Goal: Information Seeking & Learning: Compare options

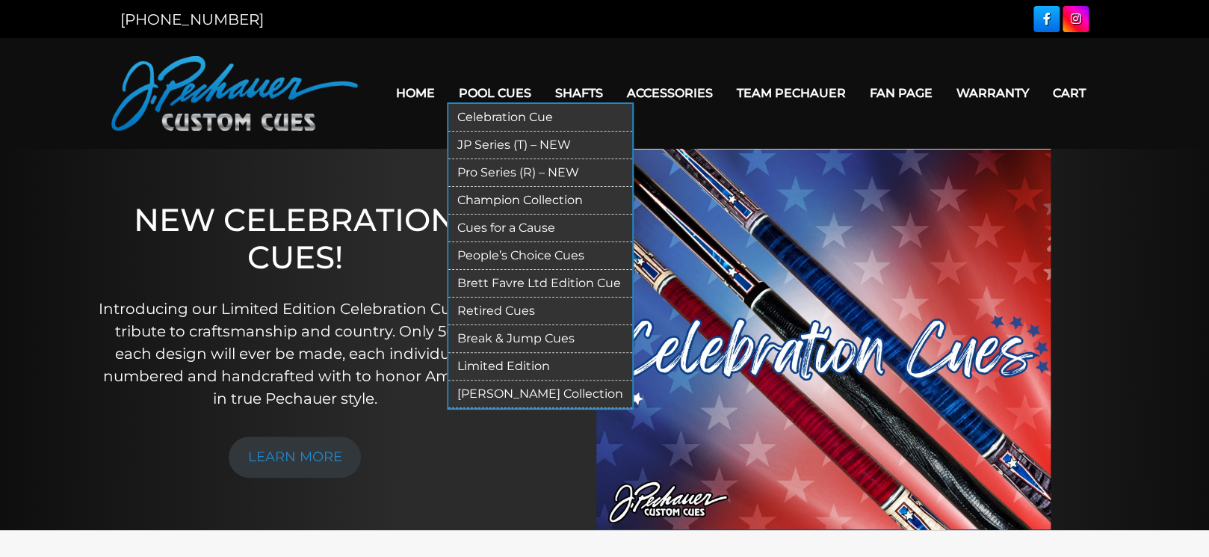
click at [490, 168] on link "Pro Series (R) – NEW" at bounding box center [540, 173] width 184 height 28
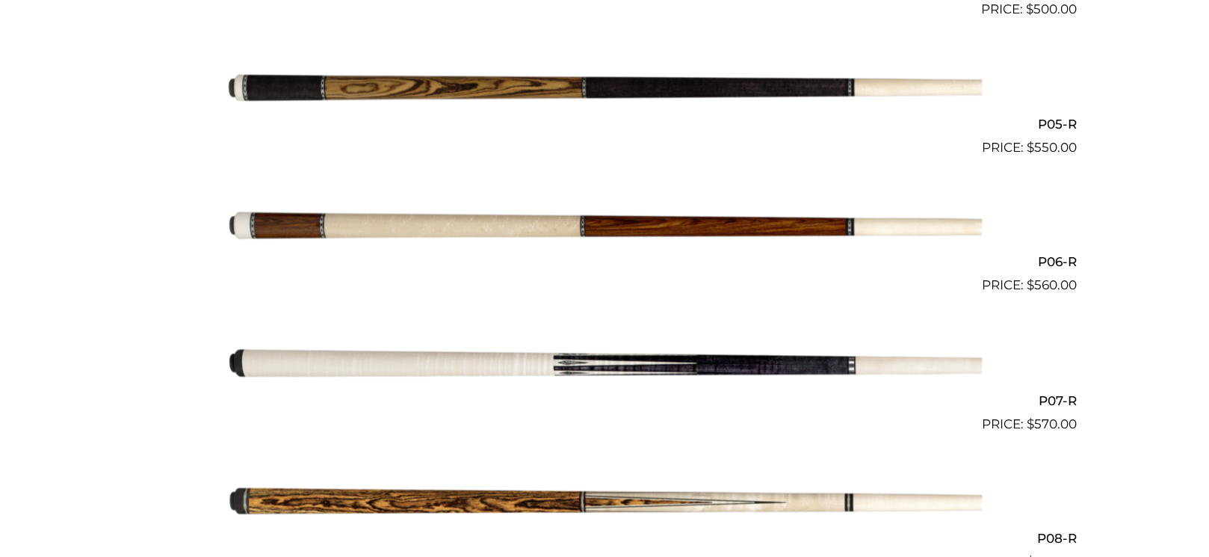
scroll to position [1040, 0]
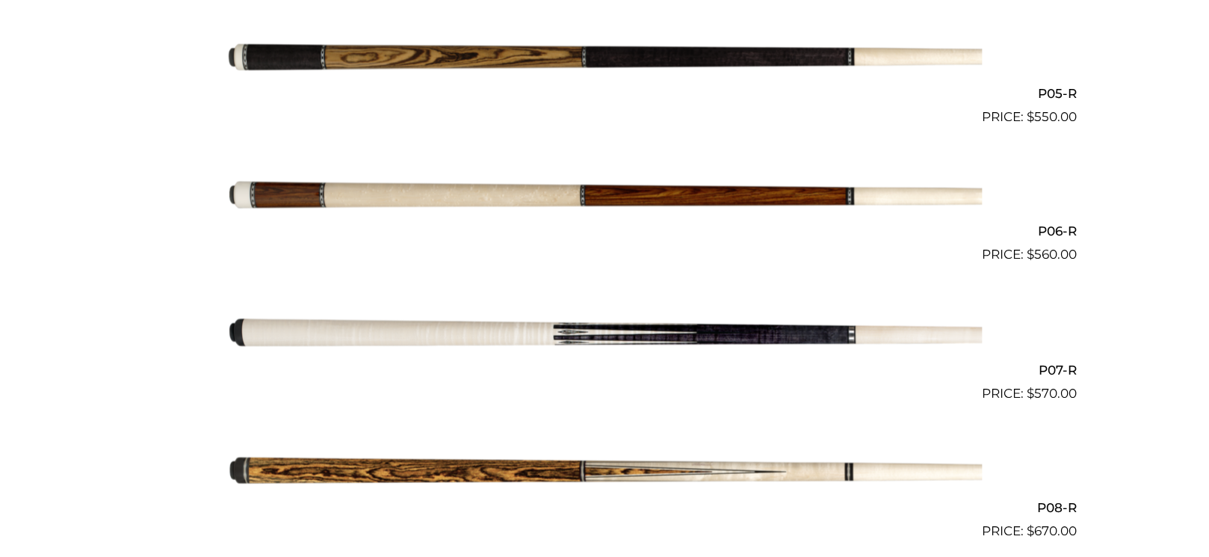
click at [525, 331] on img at bounding box center [604, 334] width 755 height 126
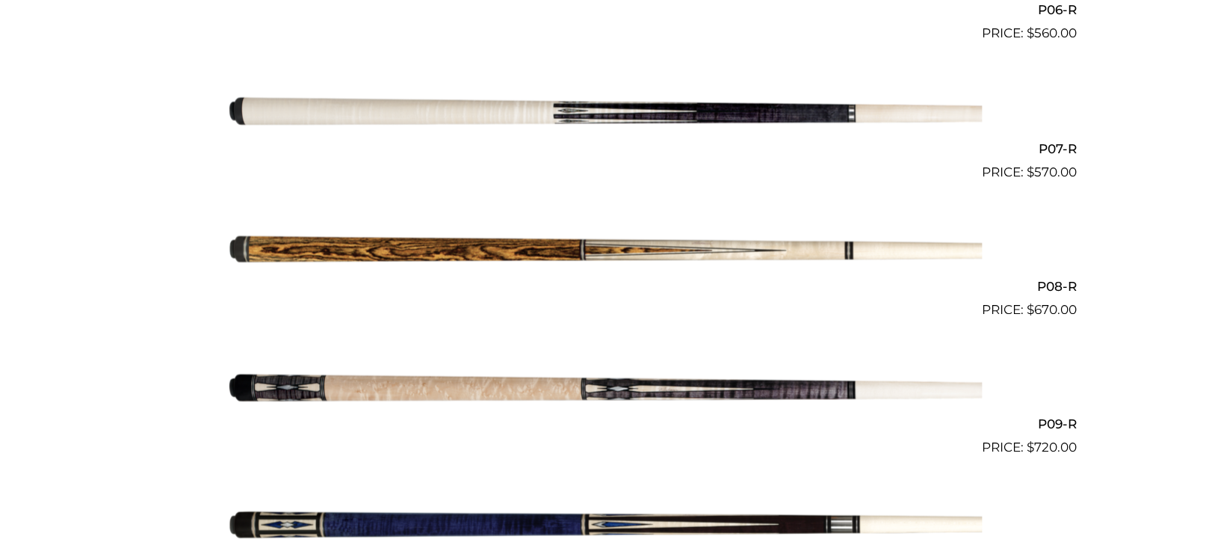
scroll to position [1200, 0]
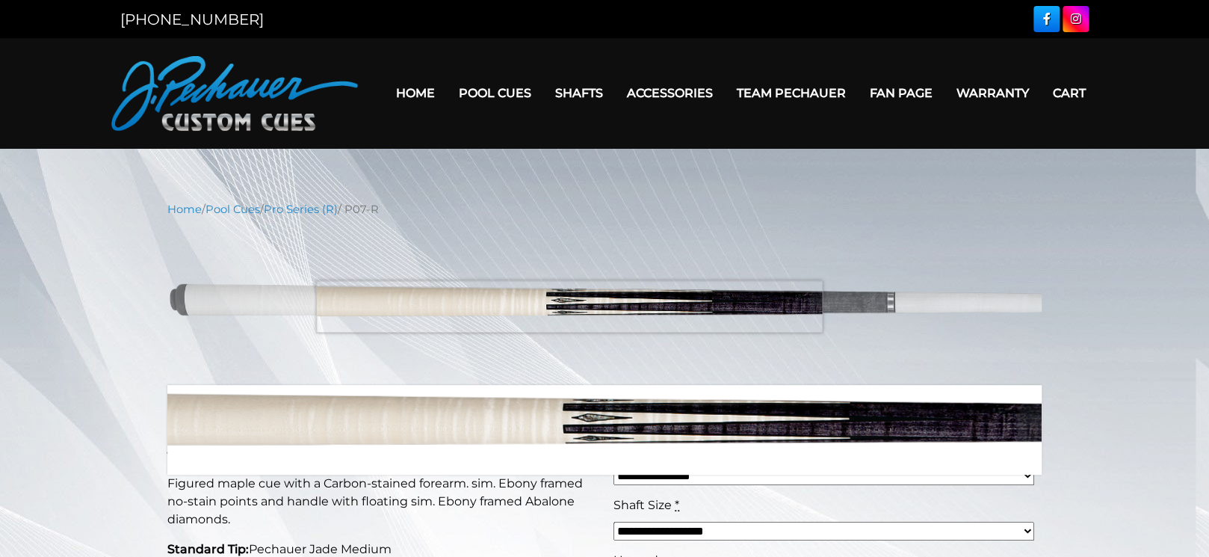
click at [569, 306] on img at bounding box center [604, 302] width 874 height 146
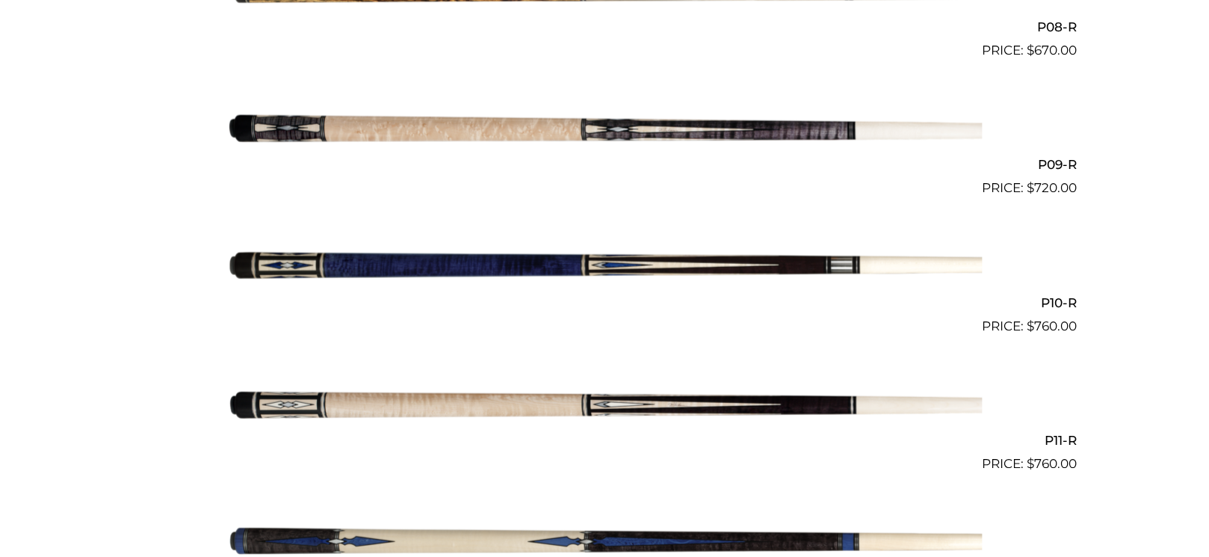
scroll to position [1200, 0]
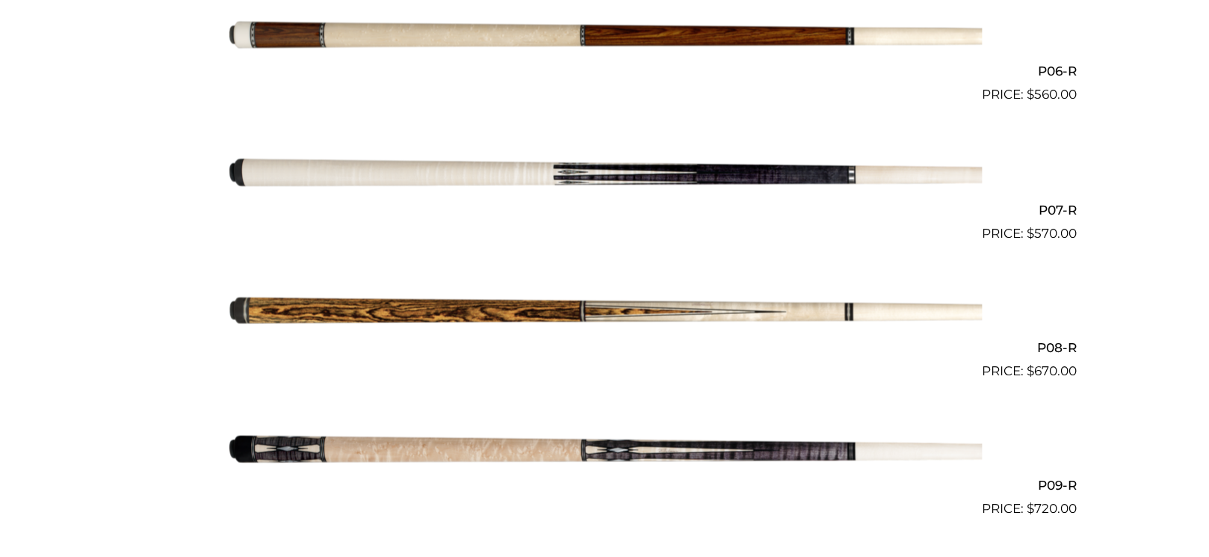
click at [484, 173] on img at bounding box center [604, 174] width 755 height 126
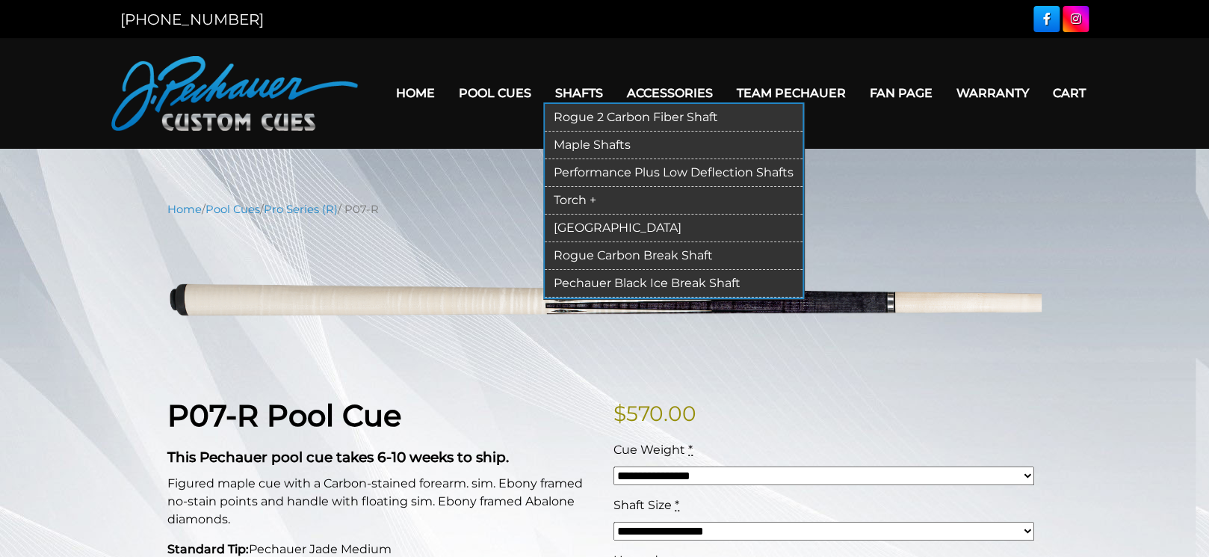
click at [575, 139] on link "Maple Shafts" at bounding box center [674, 146] width 258 height 28
click at [561, 139] on link "Maple Shafts" at bounding box center [674, 146] width 258 height 28
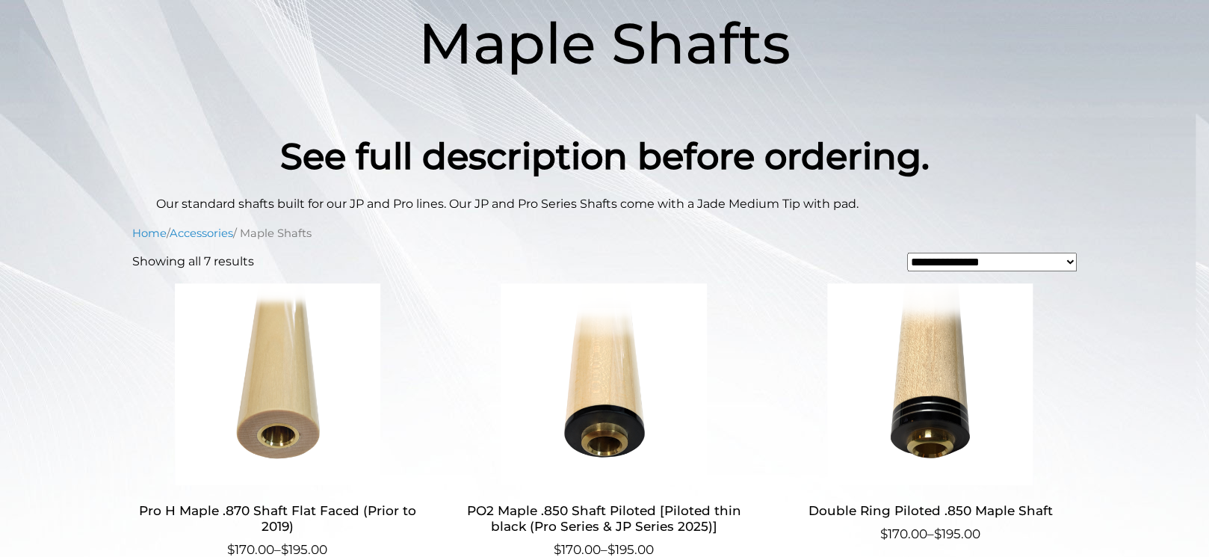
scroll to position [80, 0]
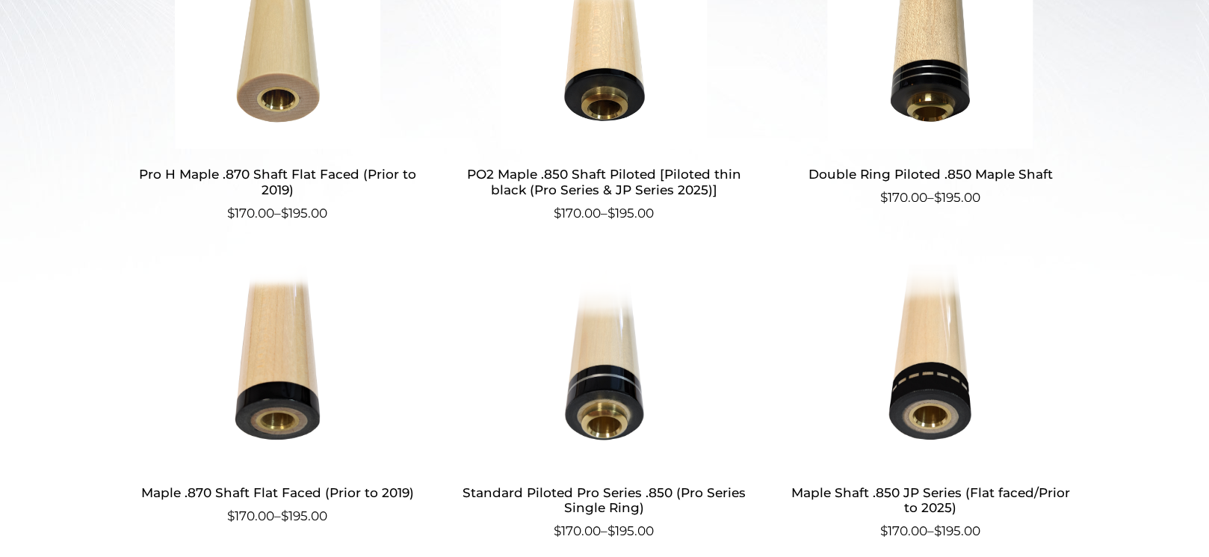
scroll to position [560, 0]
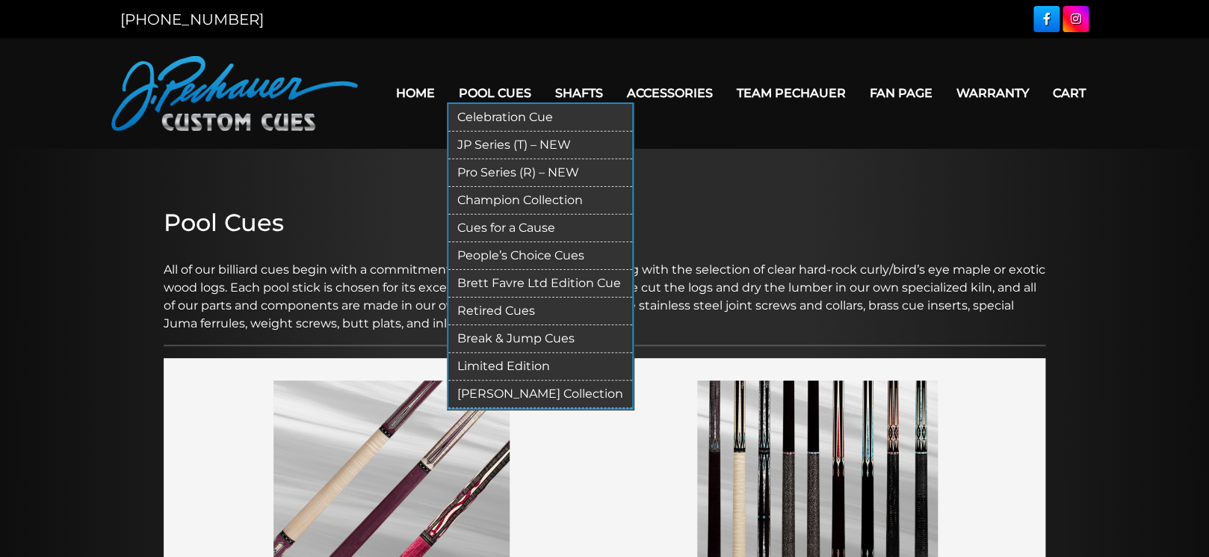
click at [478, 167] on link "Pro Series (R) – NEW" at bounding box center [540, 173] width 184 height 28
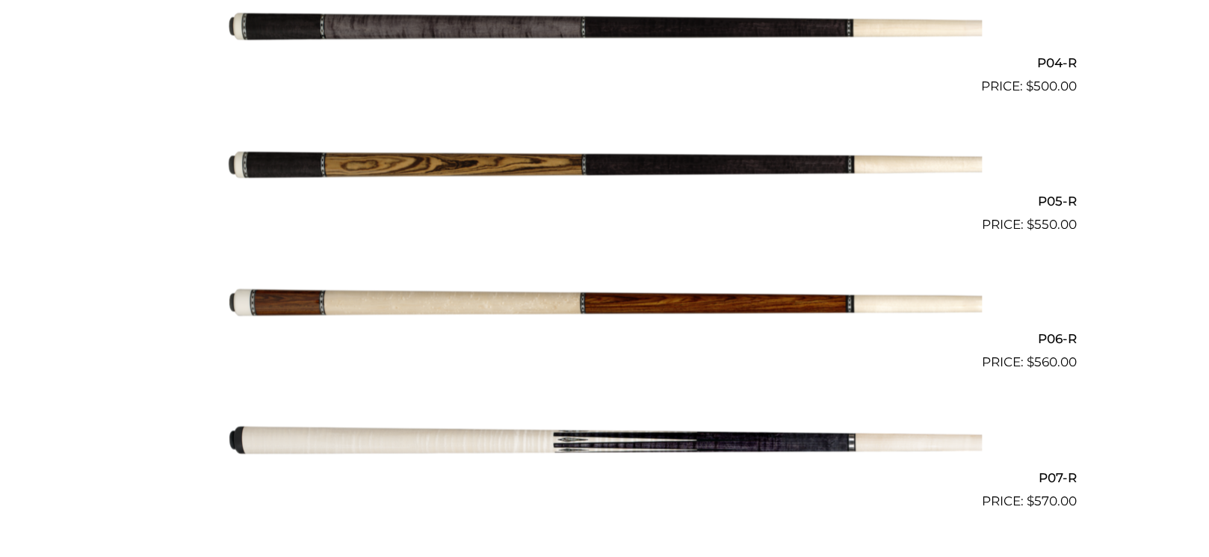
scroll to position [960, 0]
